Goal: Find specific page/section: Find specific page/section

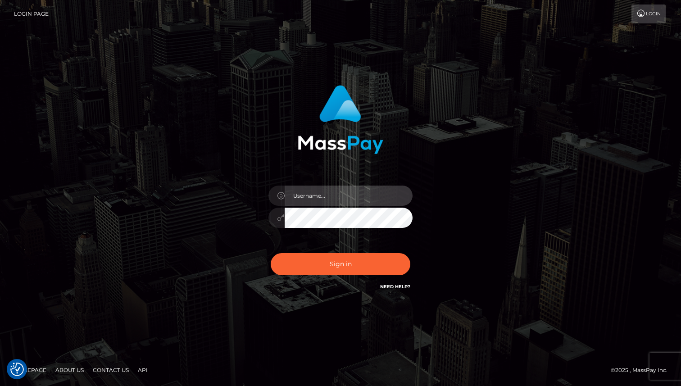
type input "Oksana Radchuk"
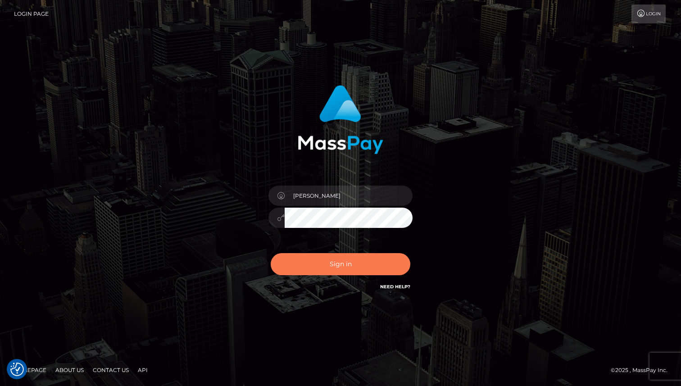
click at [349, 268] on button "Sign in" at bounding box center [341, 264] width 140 height 22
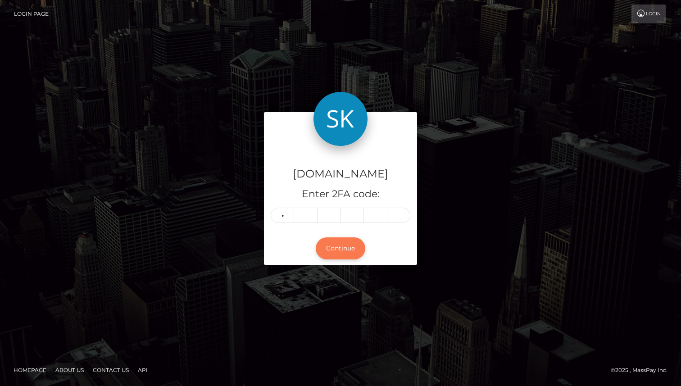
type input "1"
type input "3"
type input "0"
type input "8"
type input "5"
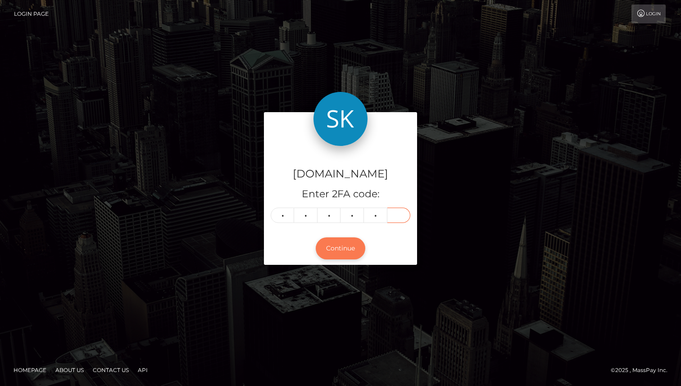
type input "9"
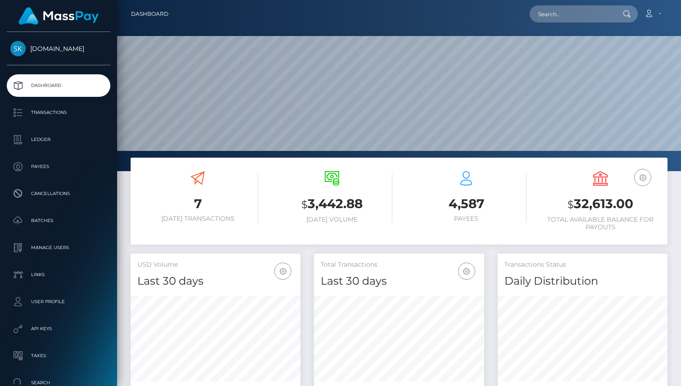
scroll to position [159, 170]
click at [54, 108] on p "Transactions" at bounding box center [58, 113] width 96 height 14
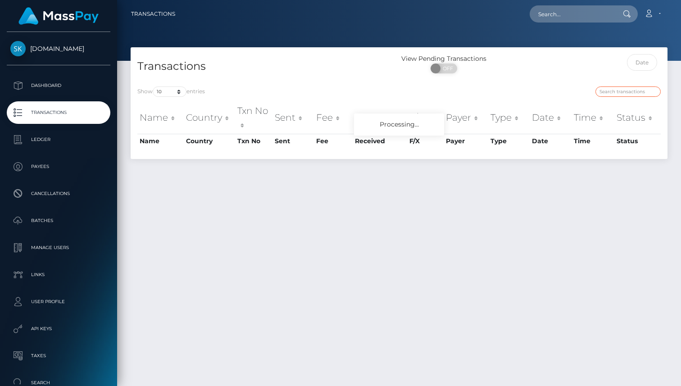
click at [633, 95] on input "search" at bounding box center [627, 91] width 65 height 10
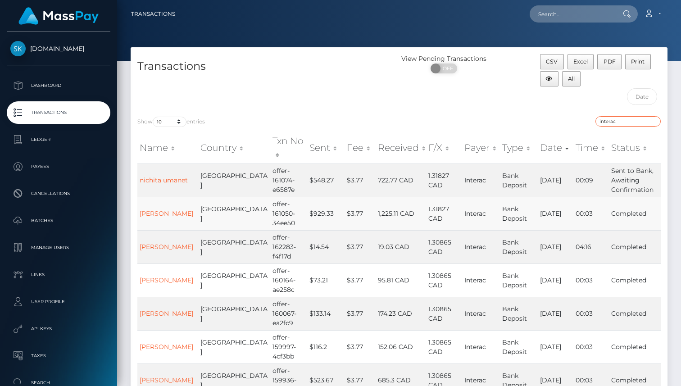
type input "interac"
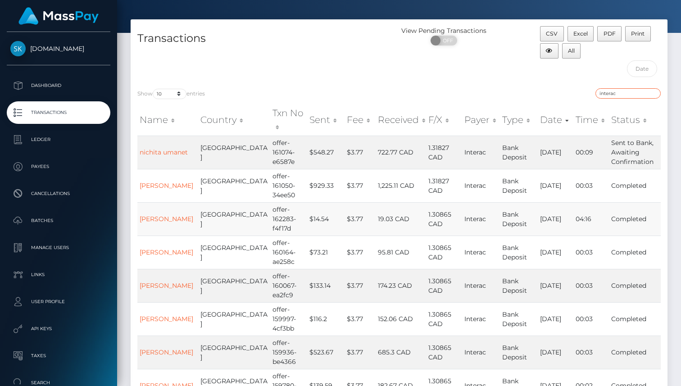
scroll to position [29, 0]
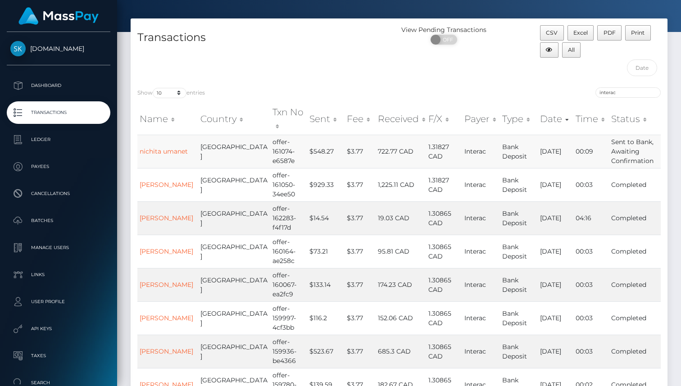
click at [159, 137] on td "nichita umanet" at bounding box center [167, 151] width 61 height 33
click at [152, 147] on link "nichita umanet" at bounding box center [164, 151] width 48 height 8
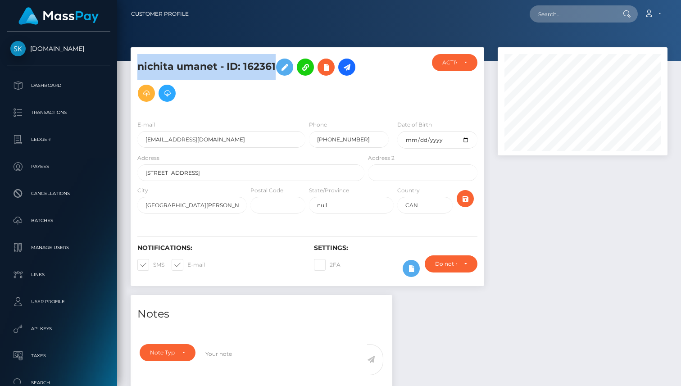
drag, startPoint x: 274, startPoint y: 66, endPoint x: 140, endPoint y: 68, distance: 134.2
click at [140, 68] on h5 "nichita umanet - ID: 162361" at bounding box center [248, 80] width 222 height 52
copy h5 "nichita umanet - ID: 162361"
